Goal: Information Seeking & Learning: Learn about a topic

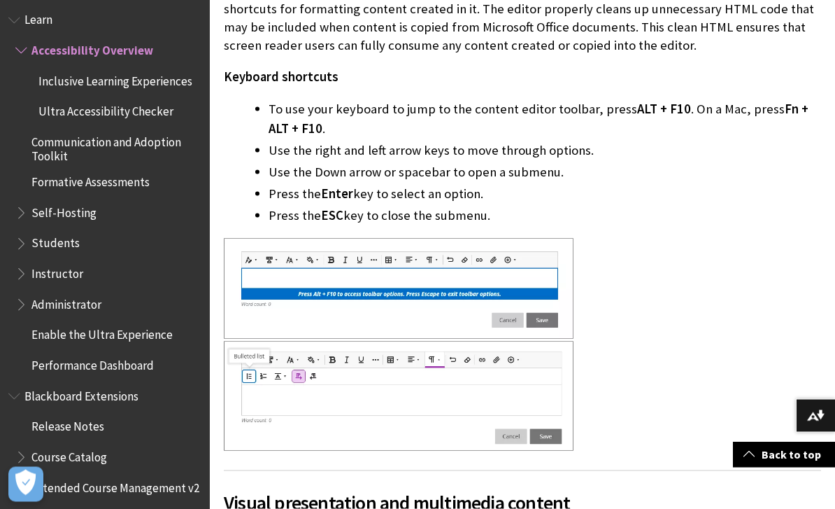
scroll to position [3641, 0]
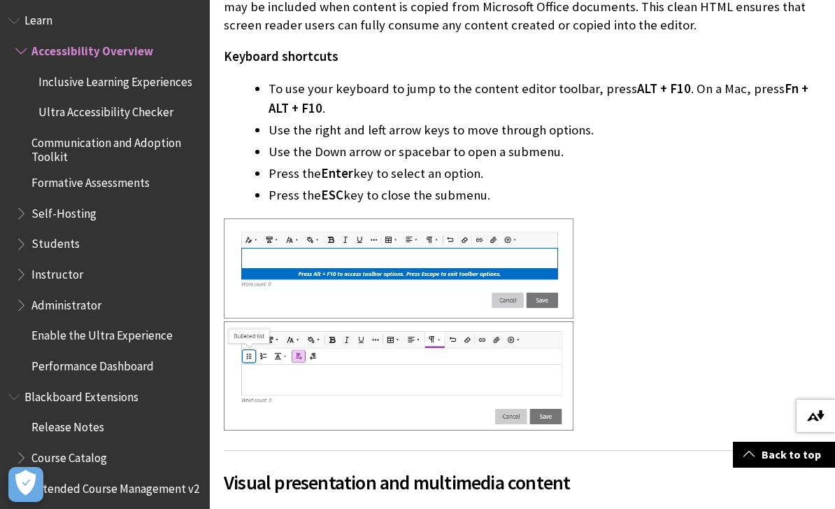
click at [807, 421] on img at bounding box center [815, 415] width 17 height 11
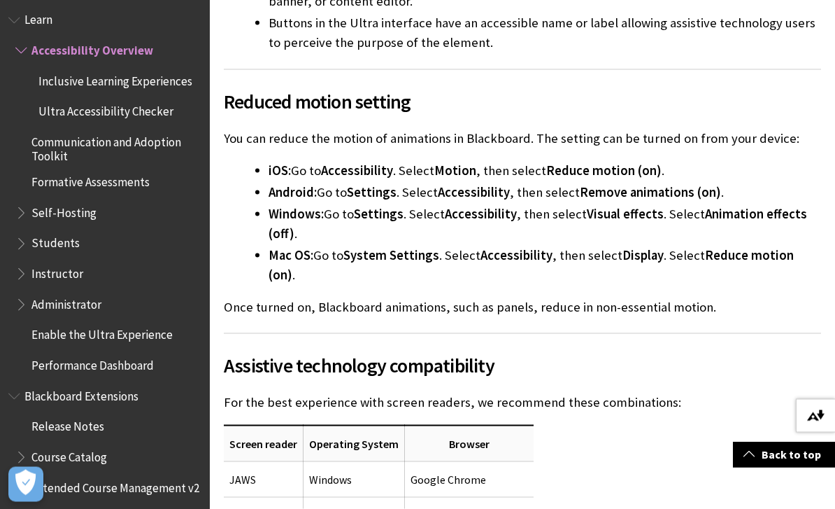
scroll to position [4248, 0]
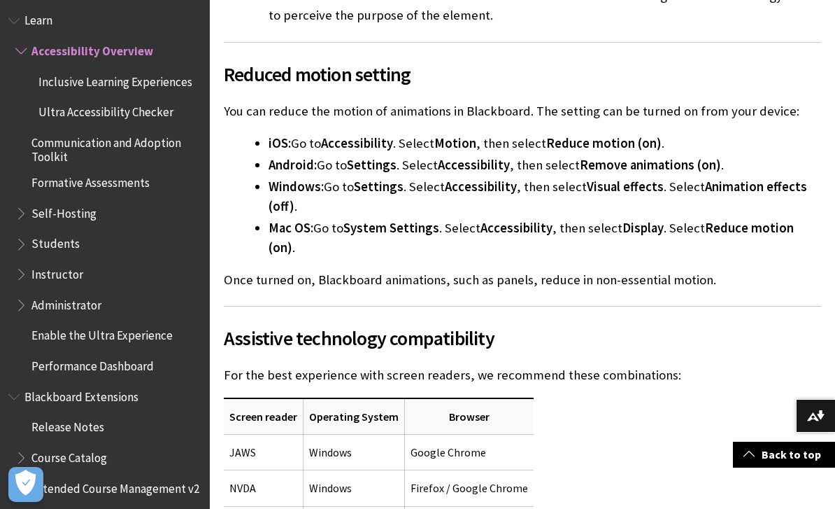
click at [24, 232] on span "Book outline for Blackboard Learn Help" at bounding box center [22, 240] width 15 height 17
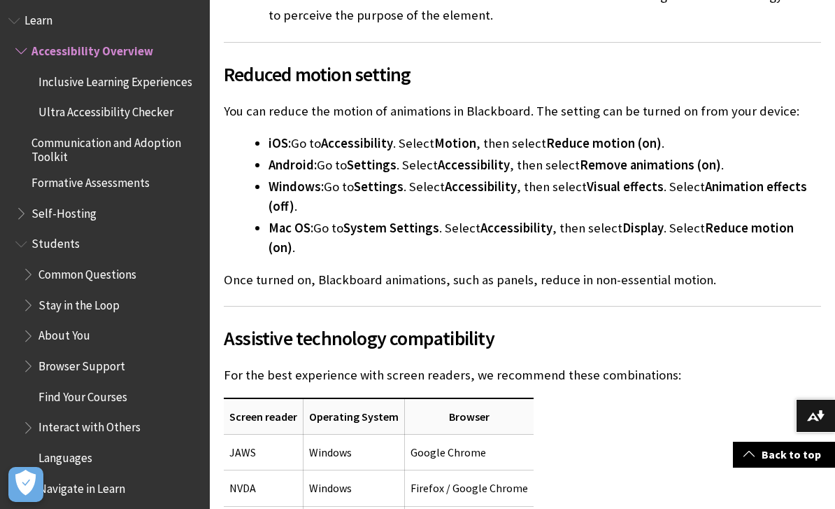
click at [94, 262] on span "Common Questions" at bounding box center [87, 271] width 98 height 19
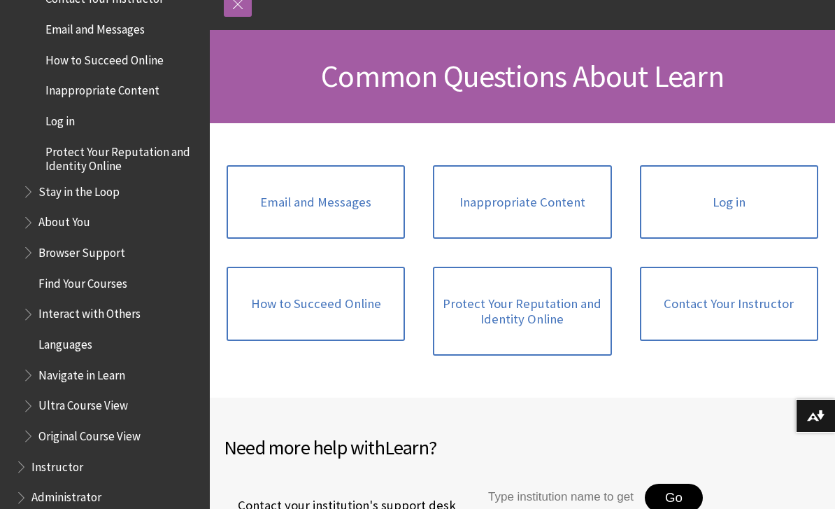
scroll to position [179, 0]
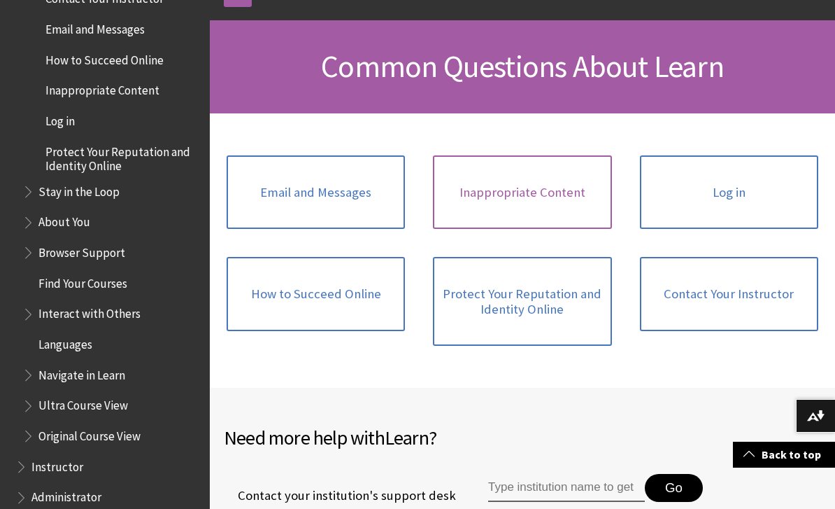
click at [547, 204] on link "Inappropriate Content" at bounding box center [522, 192] width 178 height 74
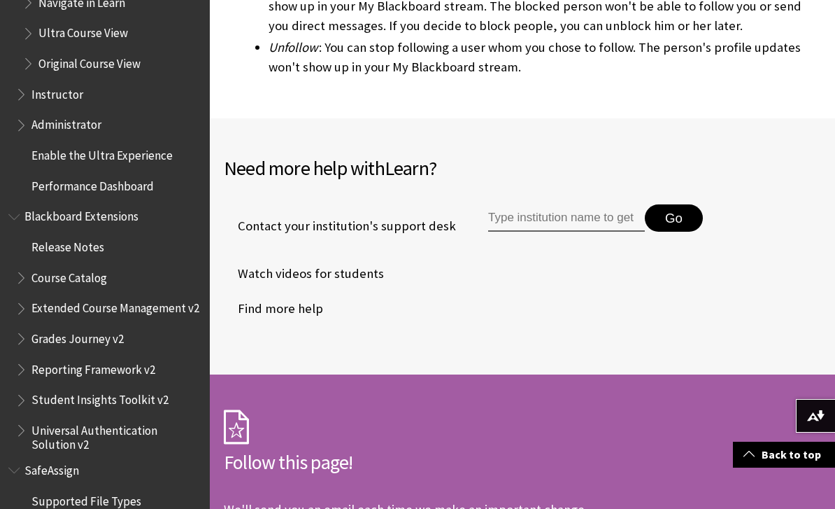
scroll to position [1815, 0]
click at [118, 204] on span "Blackboard Extensions" at bounding box center [85, 213] width 122 height 19
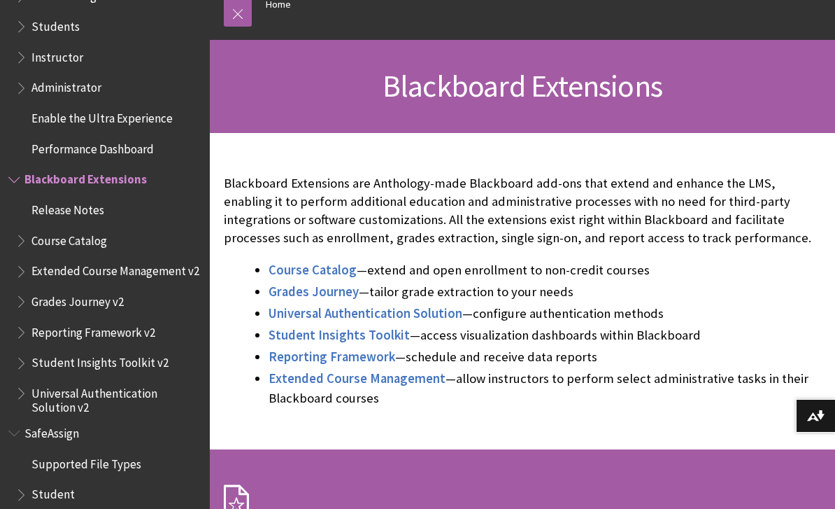
scroll to position [157, 0]
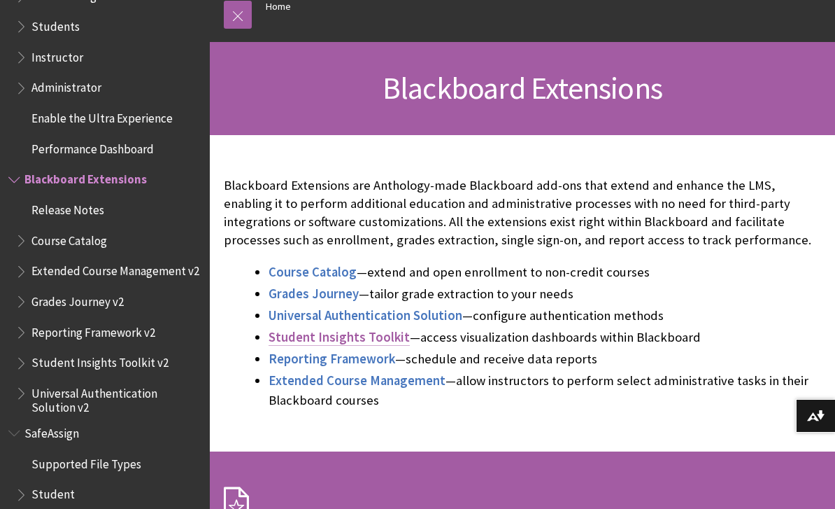
click at [383, 337] on span "Student Insights Toolkit" at bounding box center [339, 337] width 141 height 16
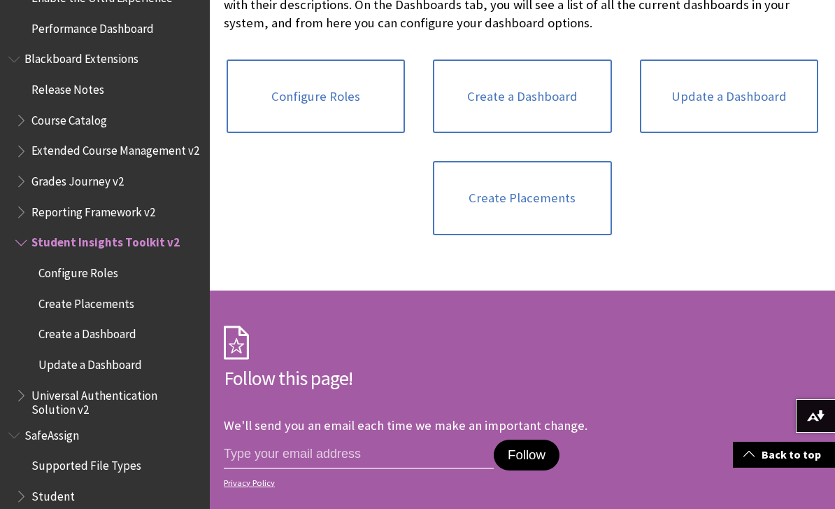
scroll to position [1728, 0]
